Goal: Task Accomplishment & Management: Complete application form

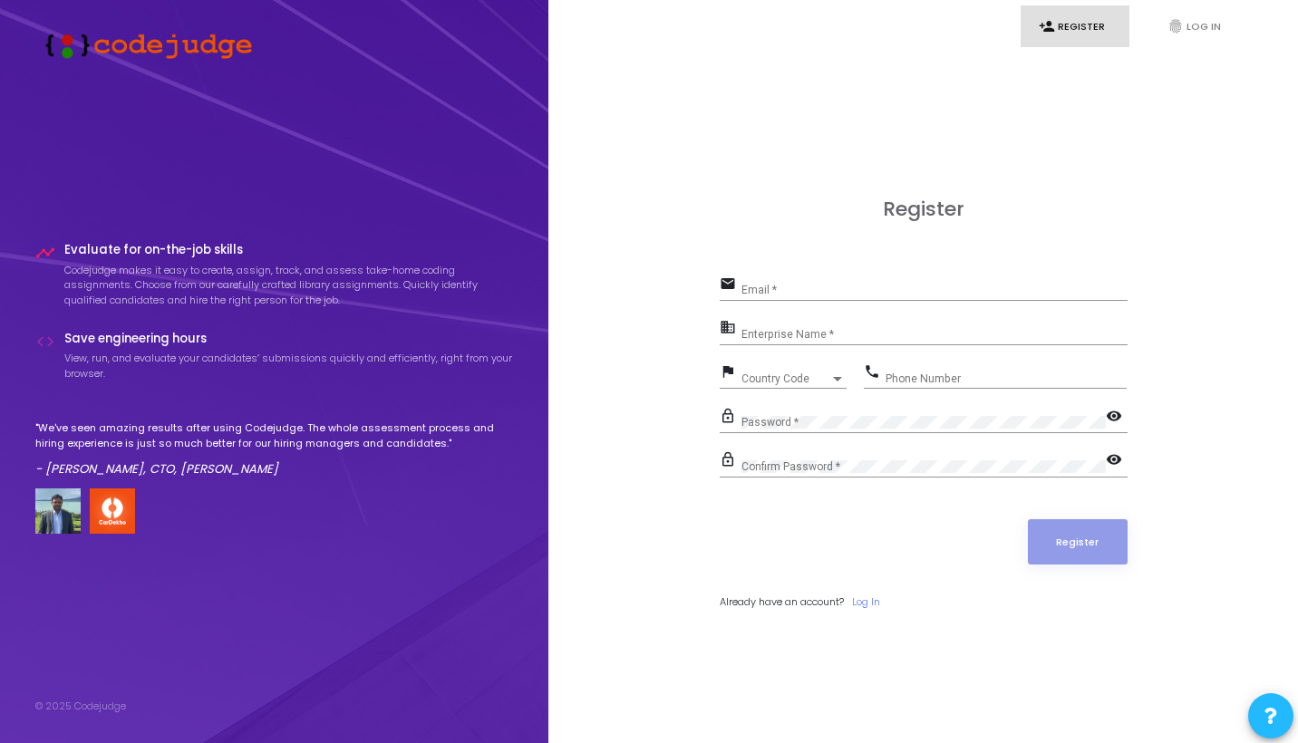
click at [753, 281] on div "Email *" at bounding box center [934, 286] width 386 height 28
type input "mangeshyadav"
type input "[EMAIL_ADDRESS][DOMAIN_NAME]"
click at [779, 326] on div "Enterprise Name *" at bounding box center [934, 330] width 386 height 28
type input "S"
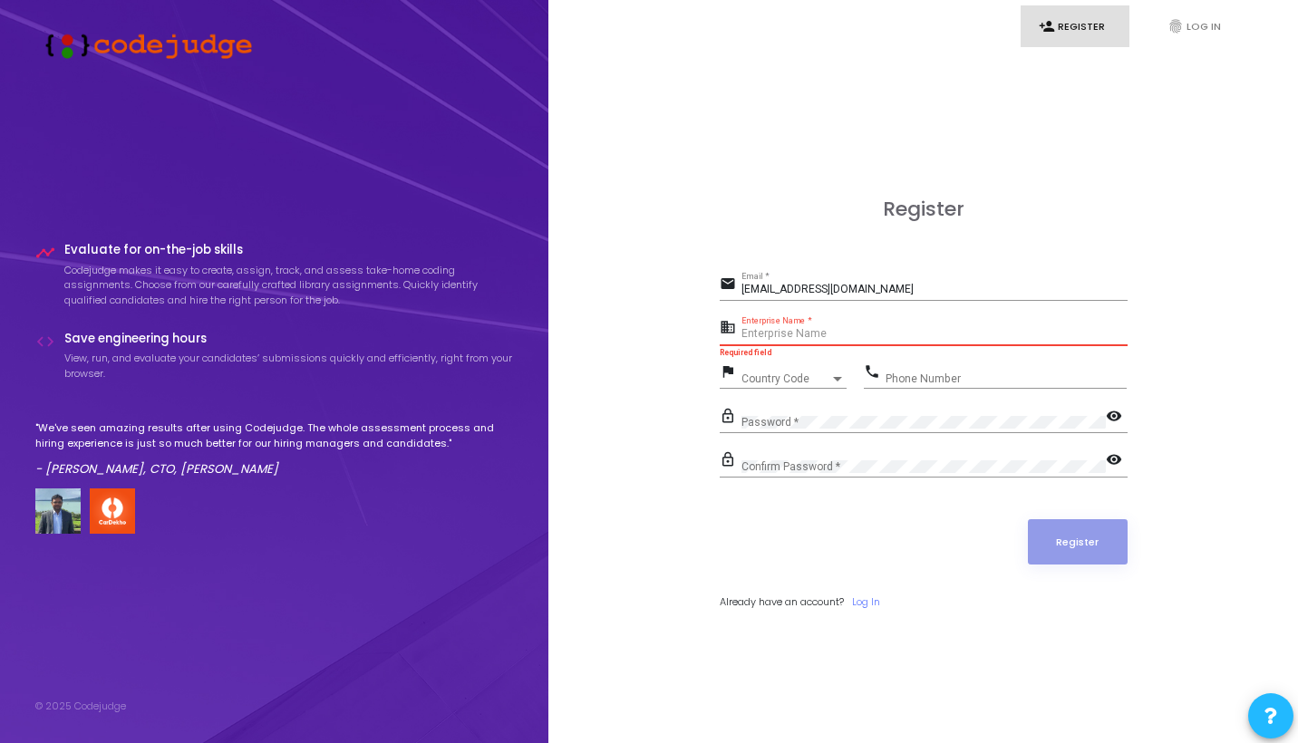
click at [973, 624] on div "Register email [EMAIL_ADDRESS][DOMAIN_NAME] Email * business Enterprise Name * …" at bounding box center [924, 424] width 408 height 452
click at [867, 602] on link "Log In" at bounding box center [866, 602] width 28 height 15
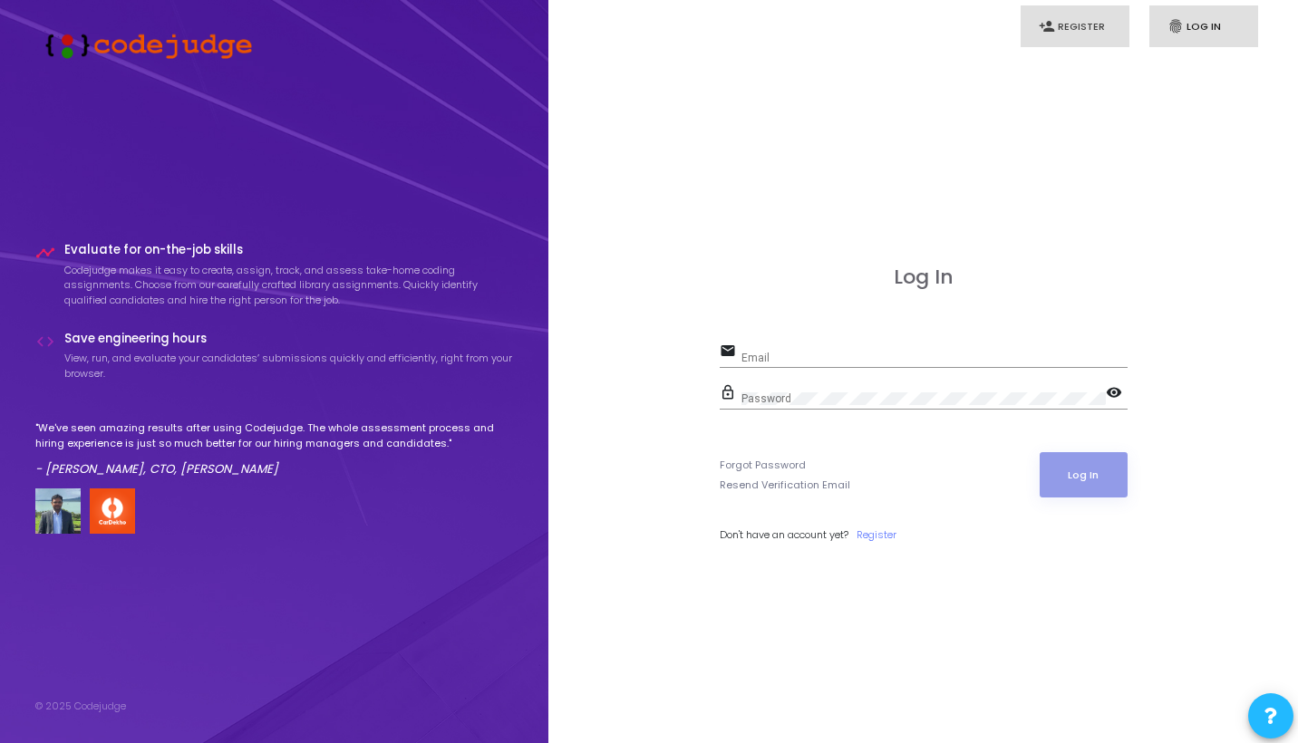
click at [1091, 29] on link "person_add Register" at bounding box center [1075, 26] width 109 height 43
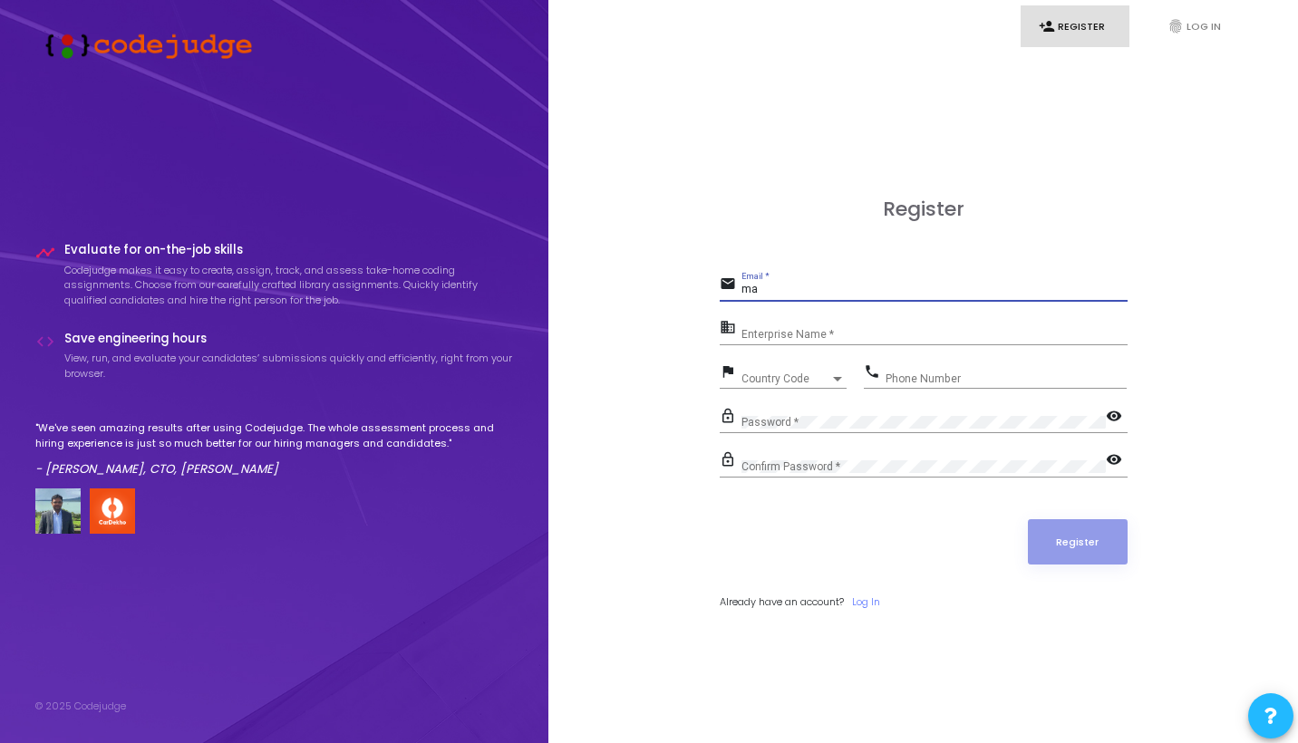
type input "m"
